Goal: Task Accomplishment & Management: Use online tool/utility

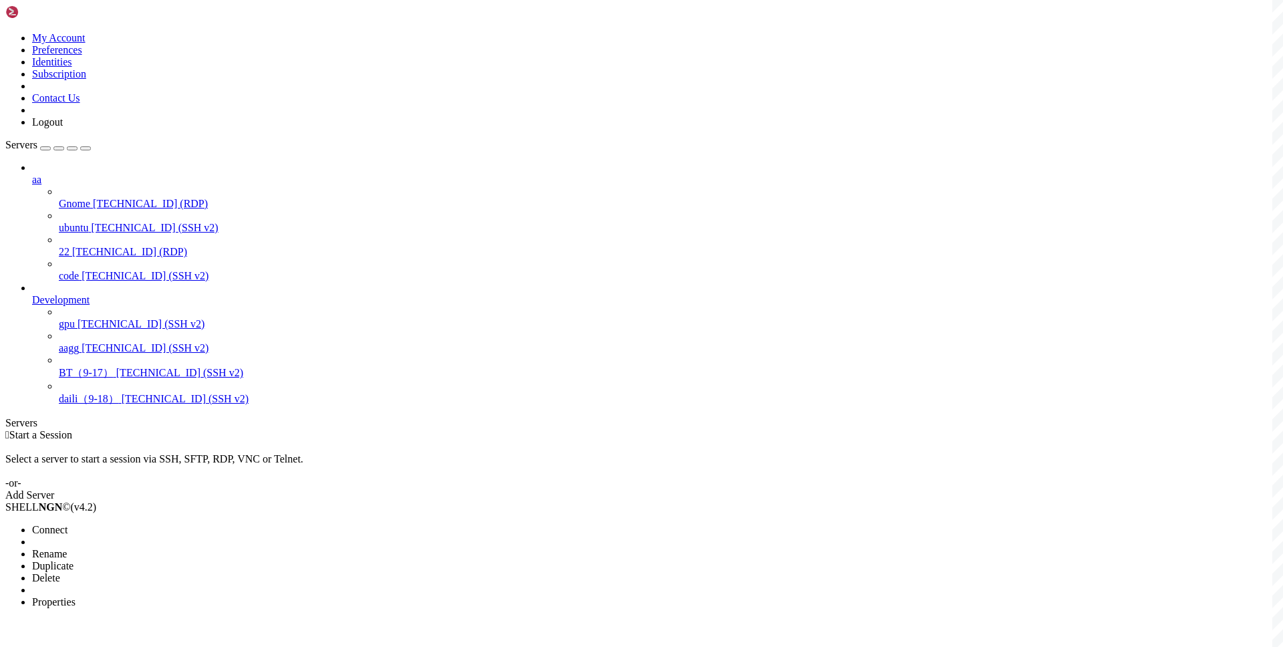
click at [67, 524] on span "Connect" at bounding box center [49, 529] width 35 height 11
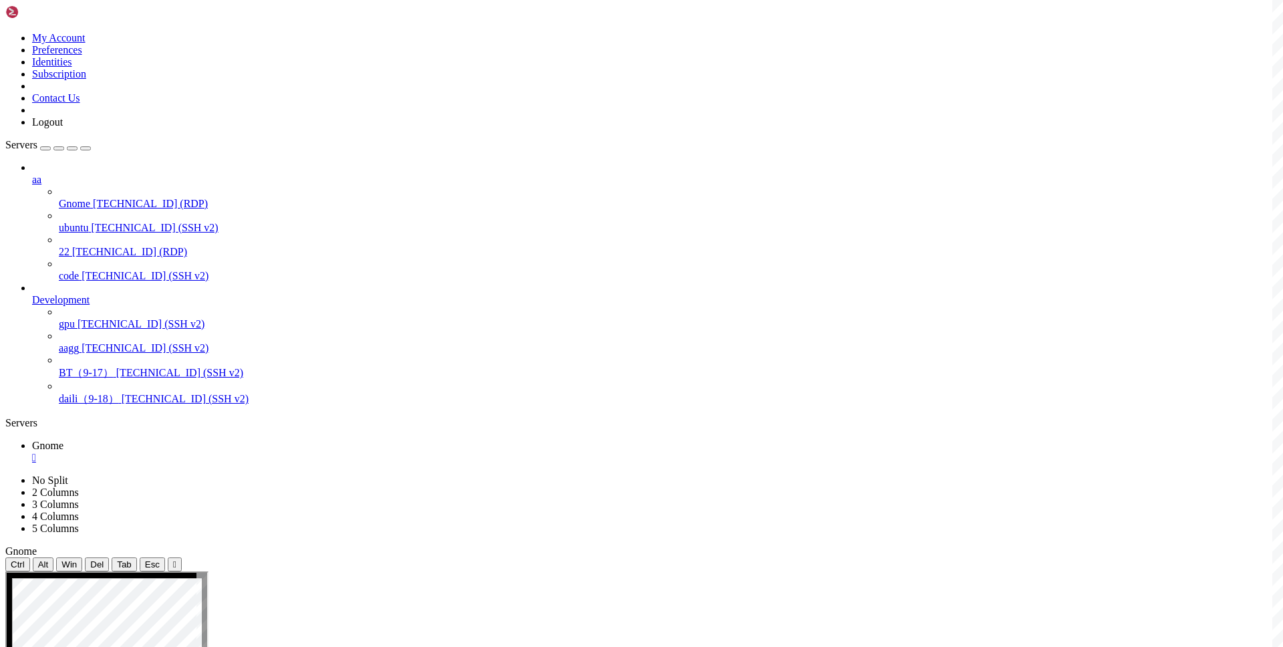
click at [232, 452] on div "" at bounding box center [655, 458] width 1246 height 12
